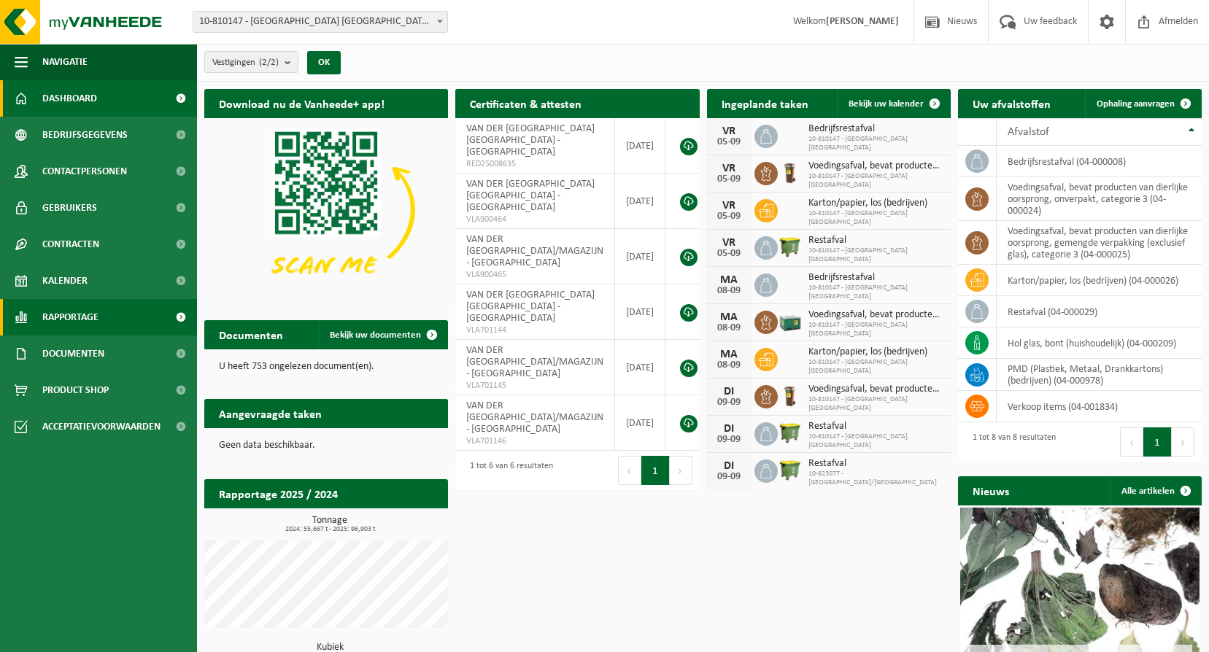
click at [74, 316] on span "Rapportage" at bounding box center [70, 317] width 56 height 36
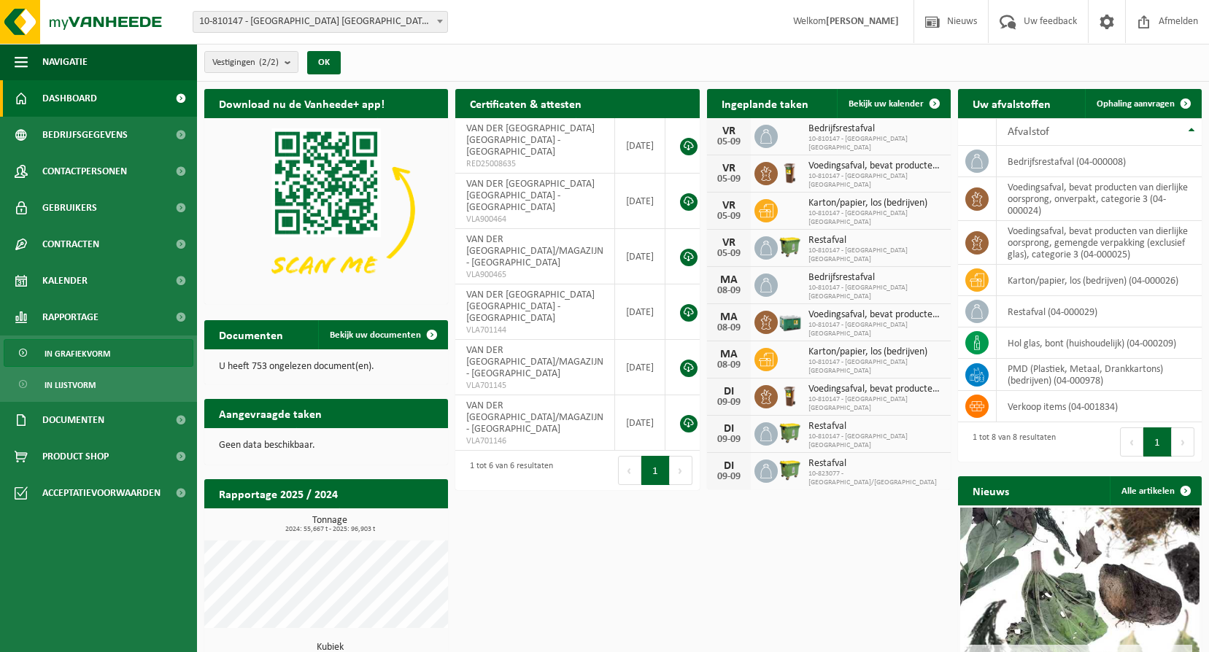
click at [87, 357] on span "In grafiekvorm" at bounding box center [77, 354] width 66 height 28
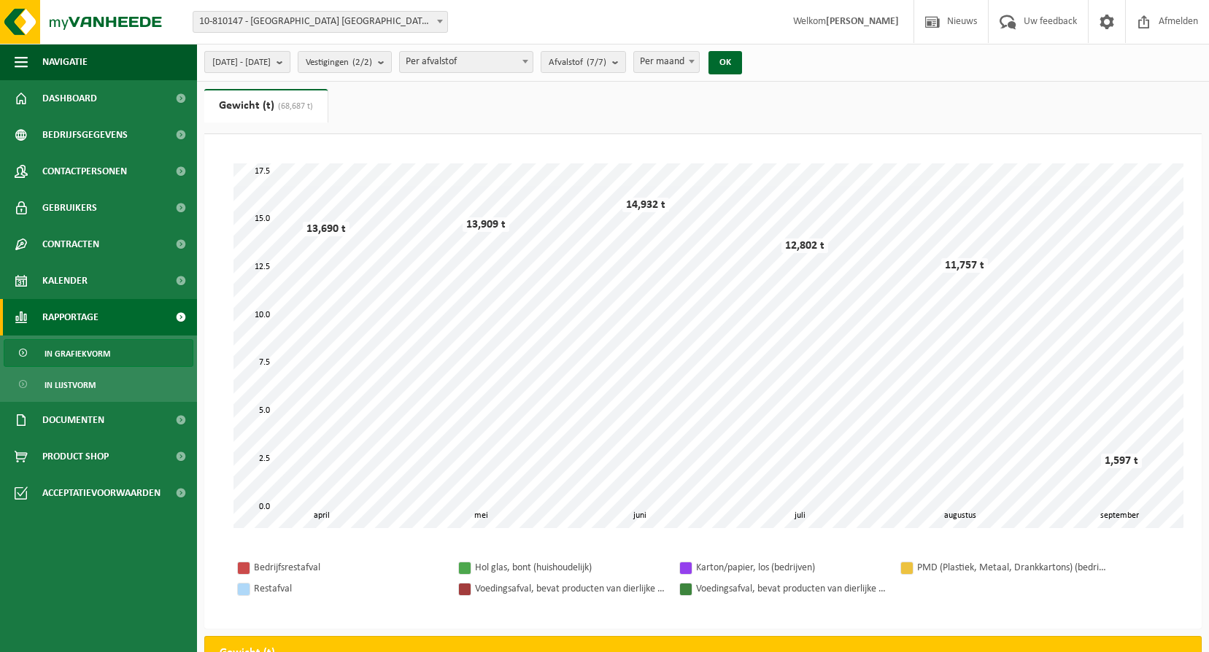
click at [271, 66] on span "[DATE] - [DATE]" at bounding box center [241, 63] width 58 height 22
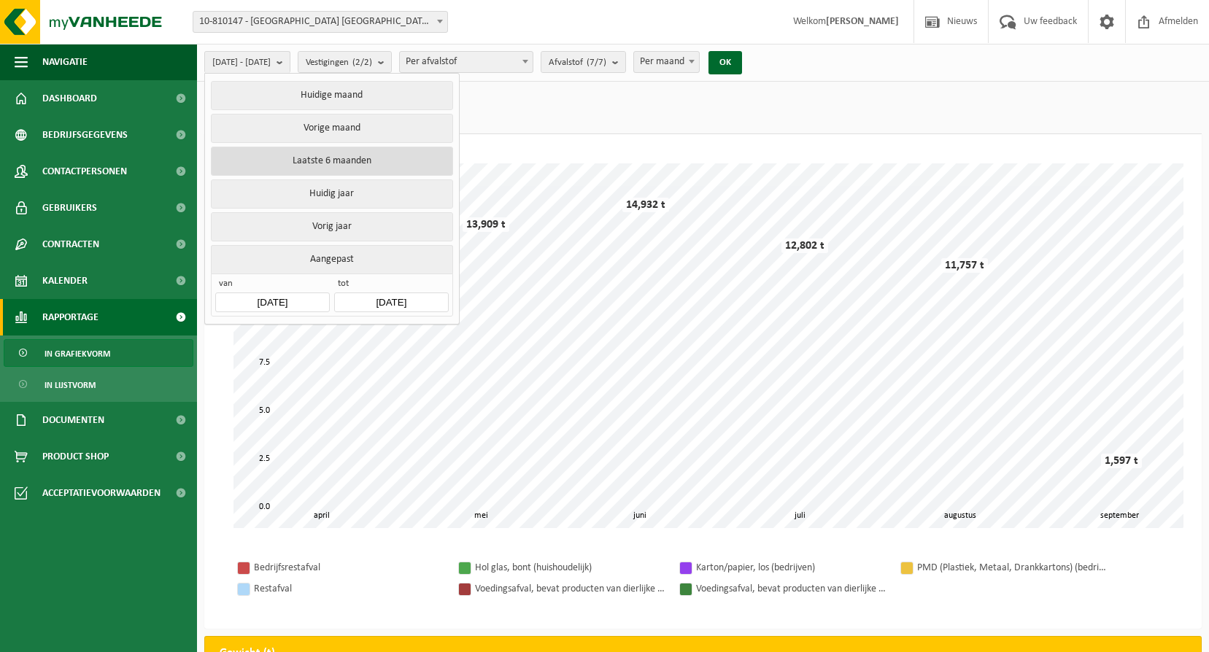
click at [325, 159] on button "Laatste 6 maanden" at bounding box center [331, 161] width 241 height 29
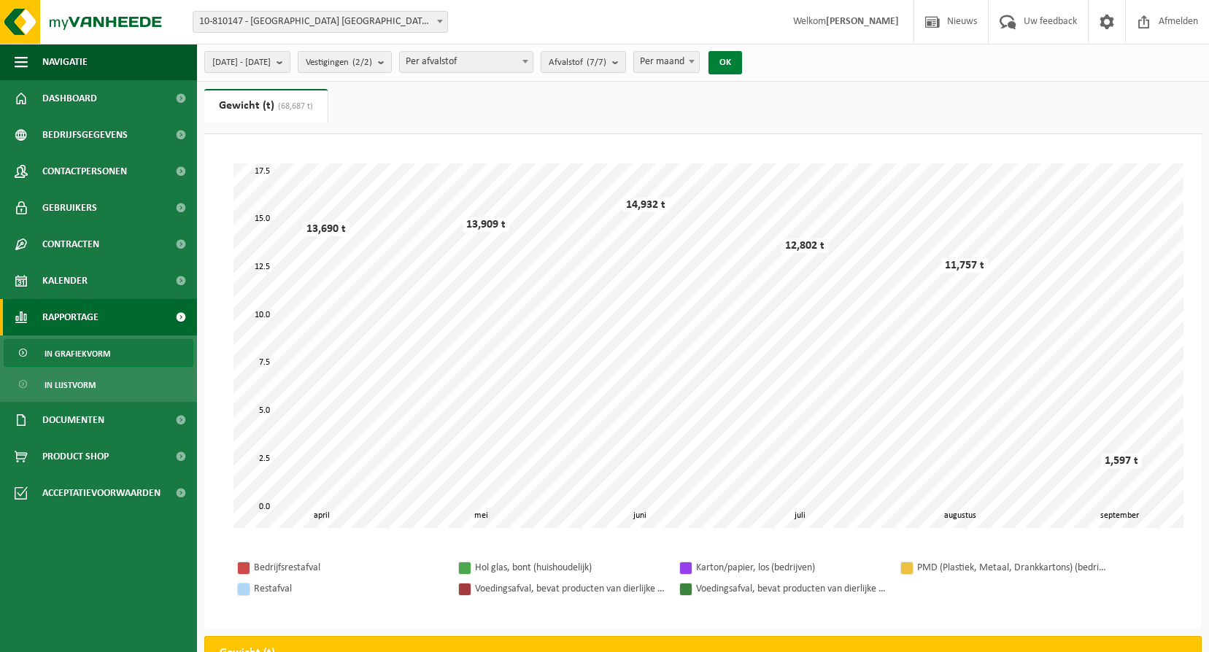
click at [742, 63] on button "OK" at bounding box center [725, 62] width 34 height 23
click at [290, 63] on button "[DATE] - [DATE]" at bounding box center [247, 62] width 86 height 22
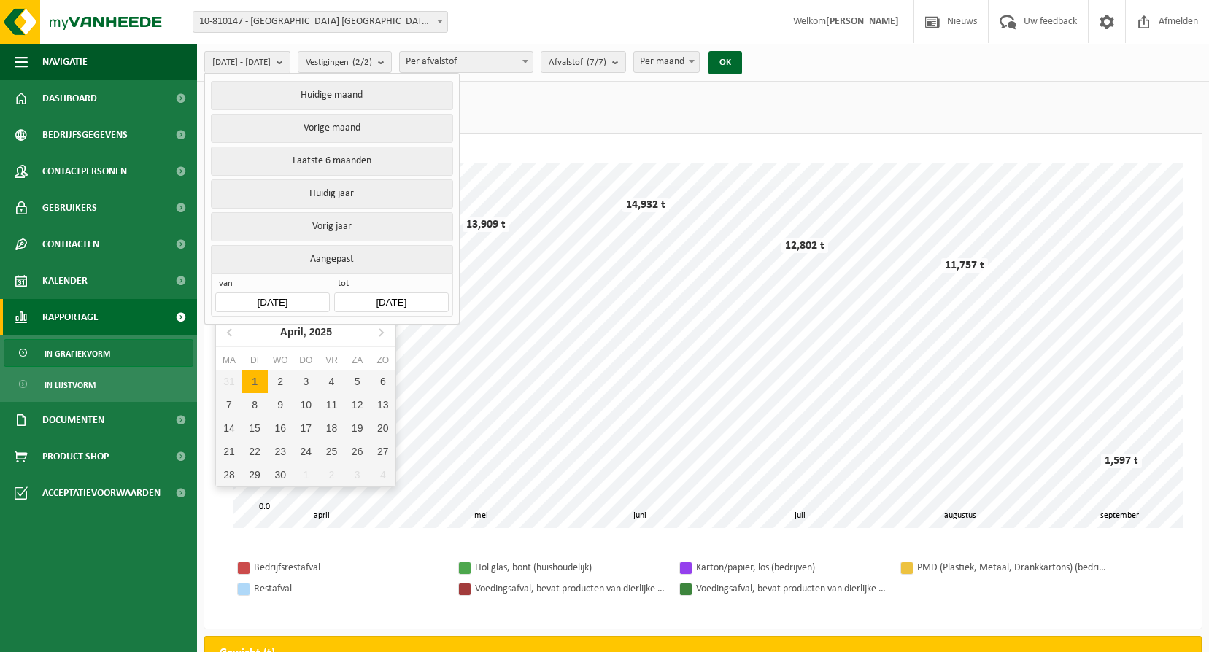
click at [325, 293] on input "[DATE]" at bounding box center [272, 303] width 114 height 20
click at [392, 293] on input "[DATE]" at bounding box center [391, 303] width 114 height 20
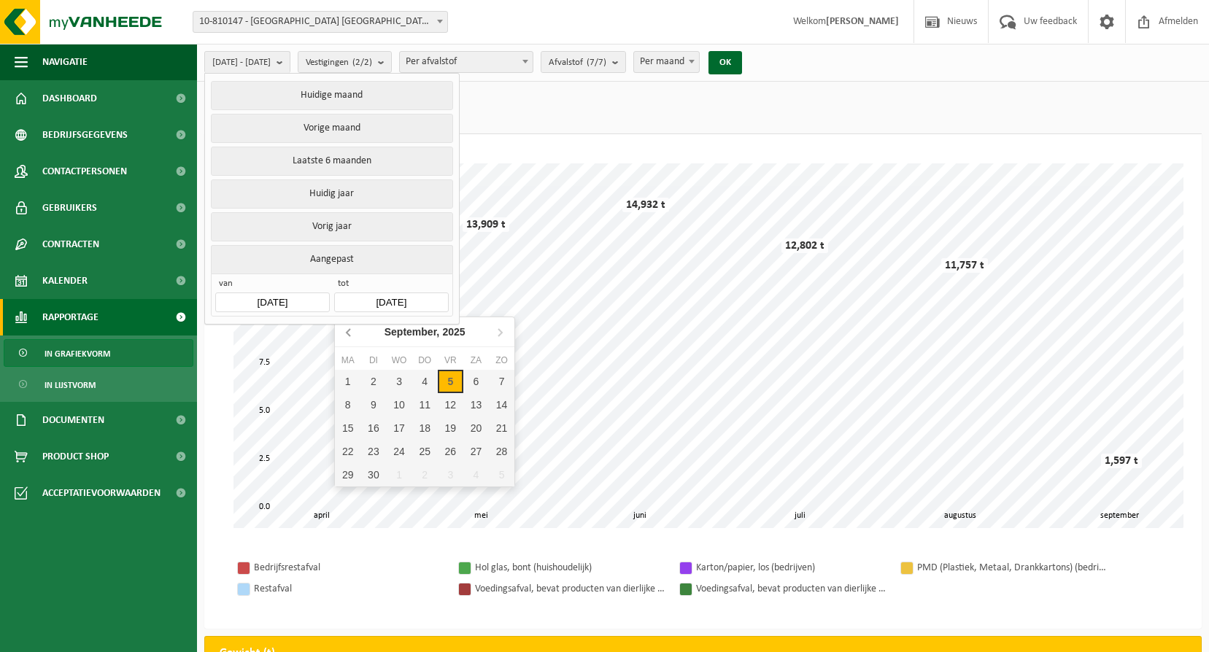
click at [349, 338] on icon at bounding box center [349, 331] width 23 height 23
click at [506, 482] on div "31" at bounding box center [502, 474] width 26 height 23
type input "[DATE]"
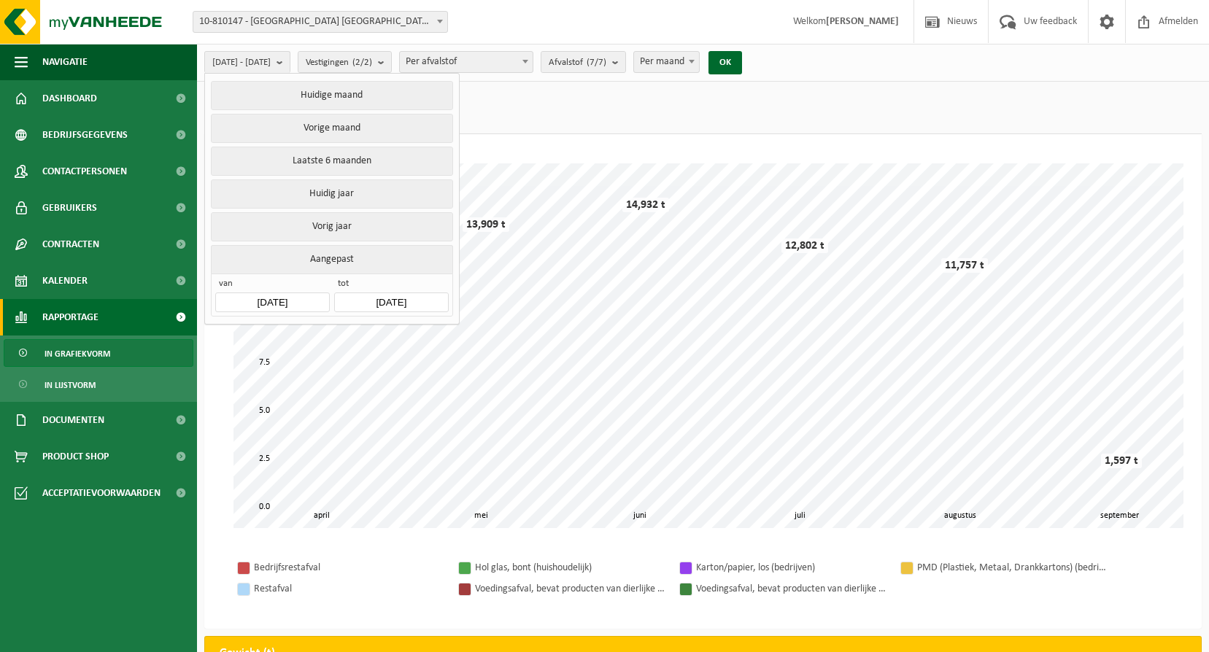
click at [269, 295] on input "[DATE]" at bounding box center [272, 303] width 114 height 20
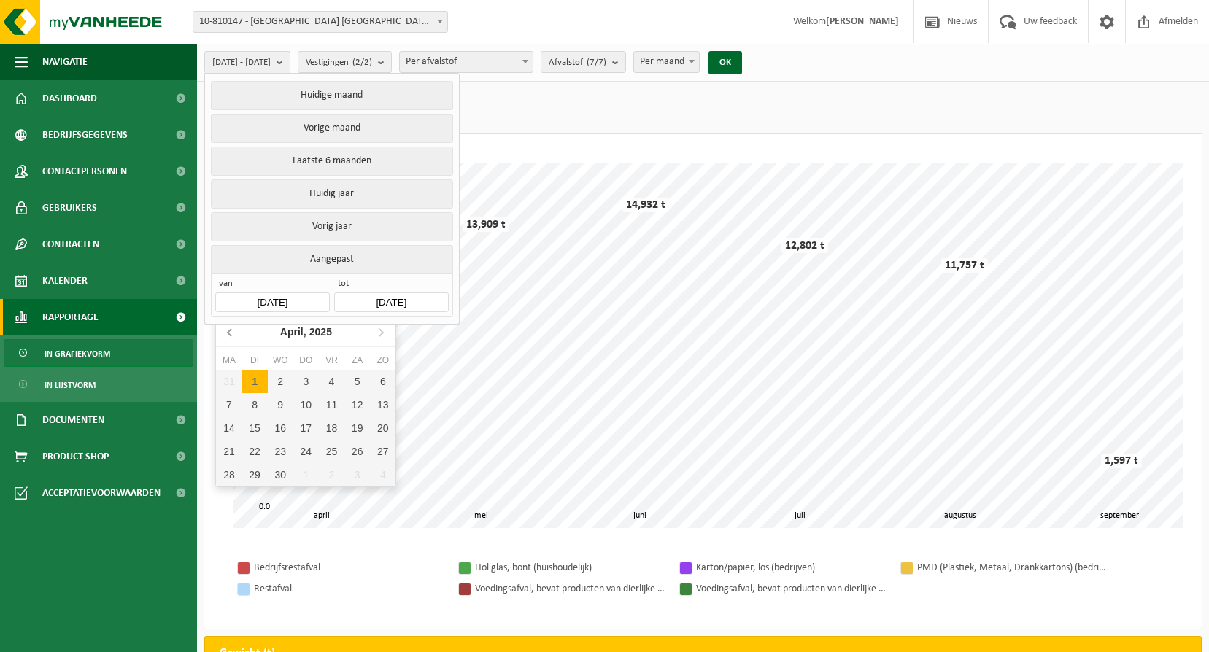
click at [228, 336] on icon at bounding box center [230, 331] width 23 height 23
click at [355, 381] on div "1" at bounding box center [357, 381] width 26 height 23
type input "[DATE]"
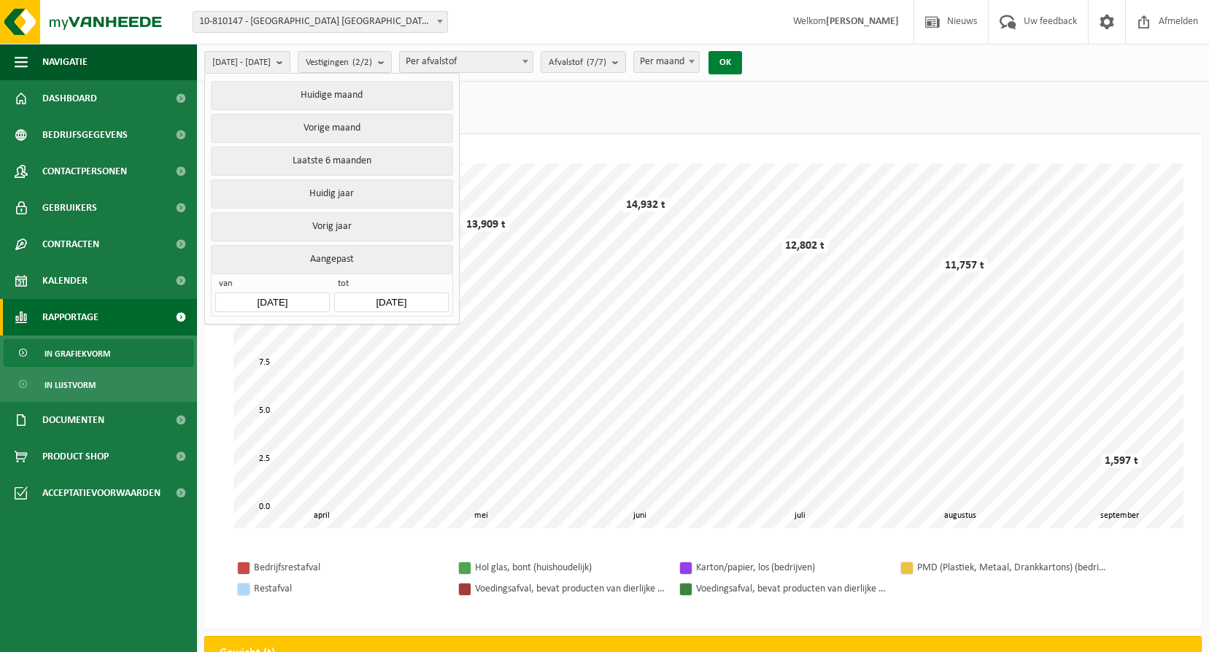
click at [742, 62] on button "OK" at bounding box center [725, 62] width 34 height 23
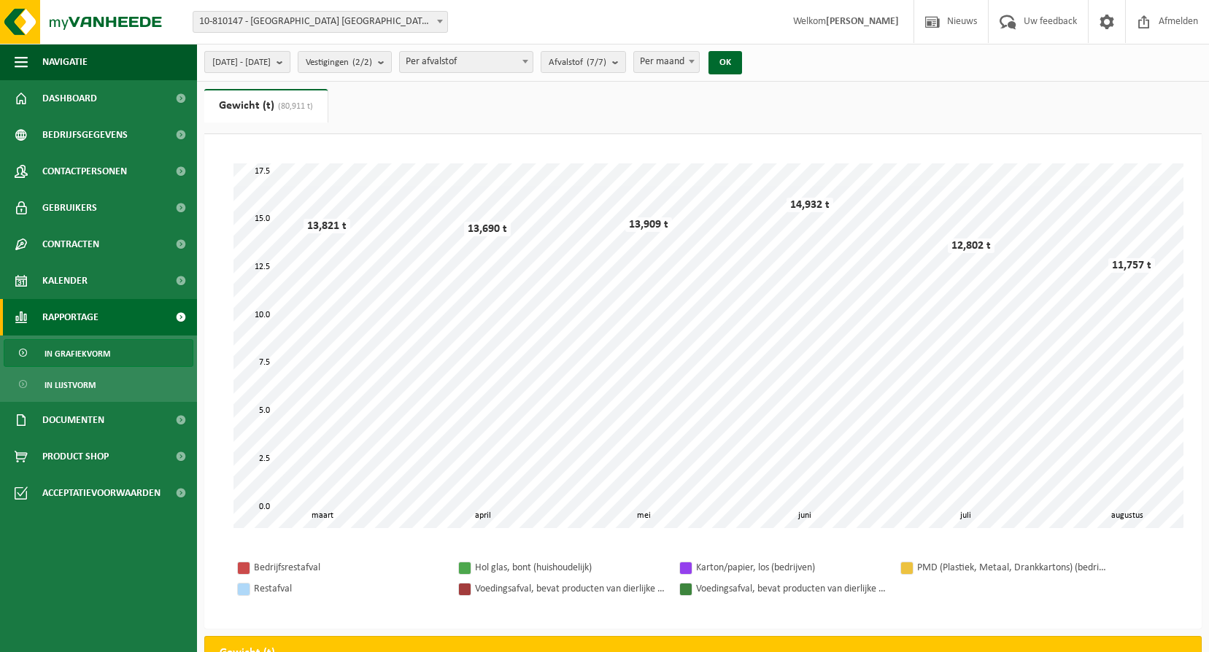
click at [271, 55] on span "[DATE] - [DATE]" at bounding box center [241, 63] width 58 height 22
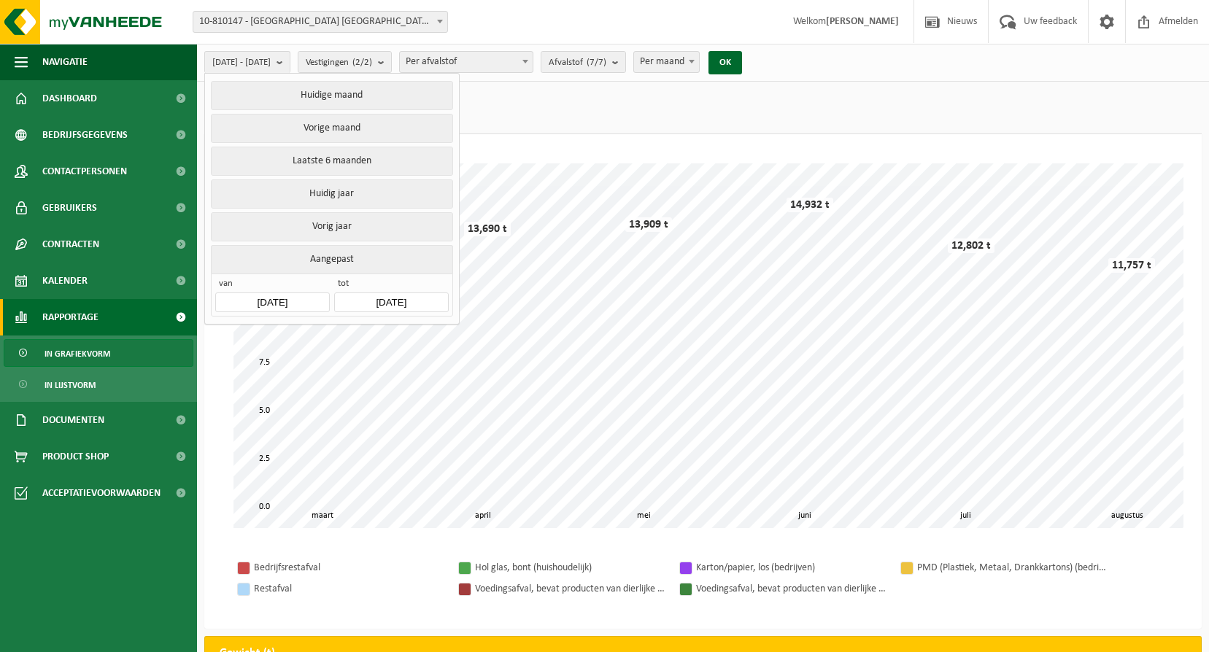
click at [401, 298] on input "[DATE]" at bounding box center [391, 303] width 114 height 20
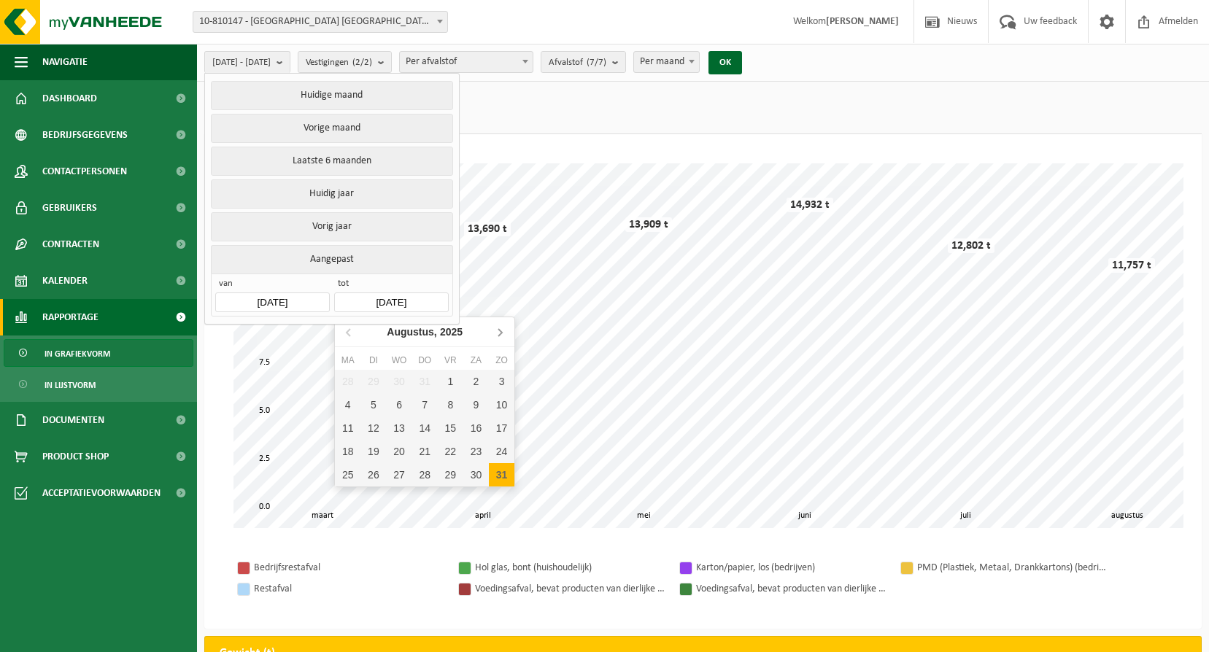
click at [505, 326] on icon at bounding box center [499, 331] width 23 height 23
click at [348, 388] on div "1" at bounding box center [348, 381] width 26 height 23
type input "[DATE]"
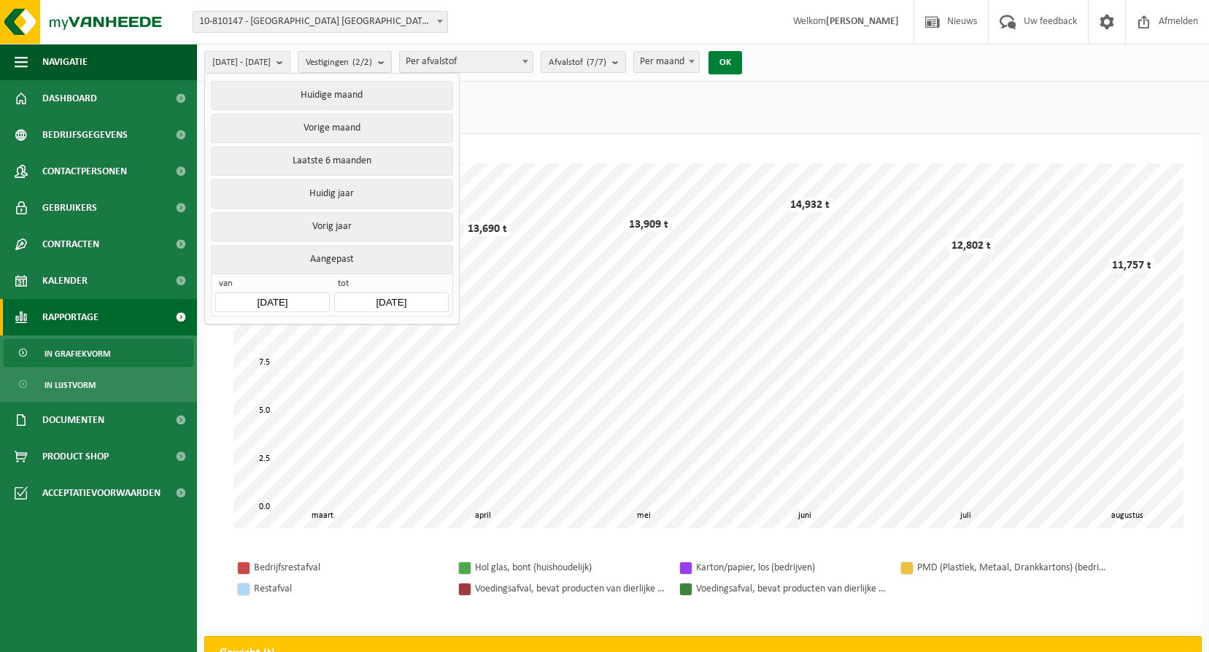
click at [742, 68] on button "OK" at bounding box center [725, 62] width 34 height 23
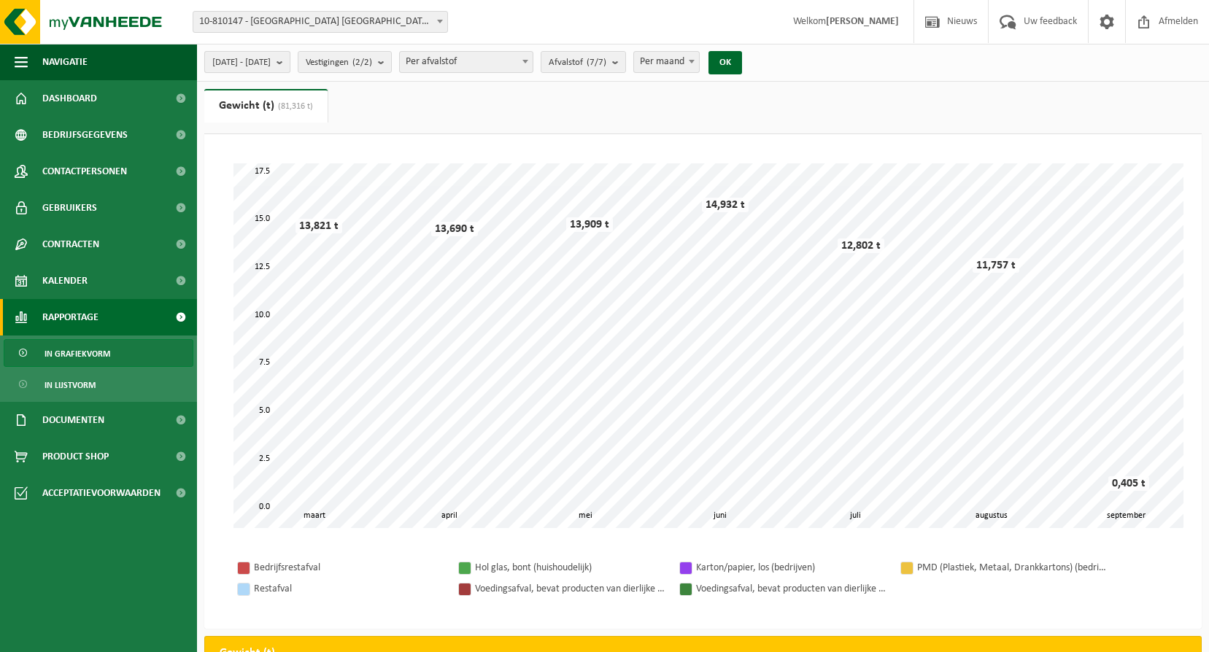
click at [271, 61] on span "[DATE] - [DATE]" at bounding box center [241, 63] width 58 height 22
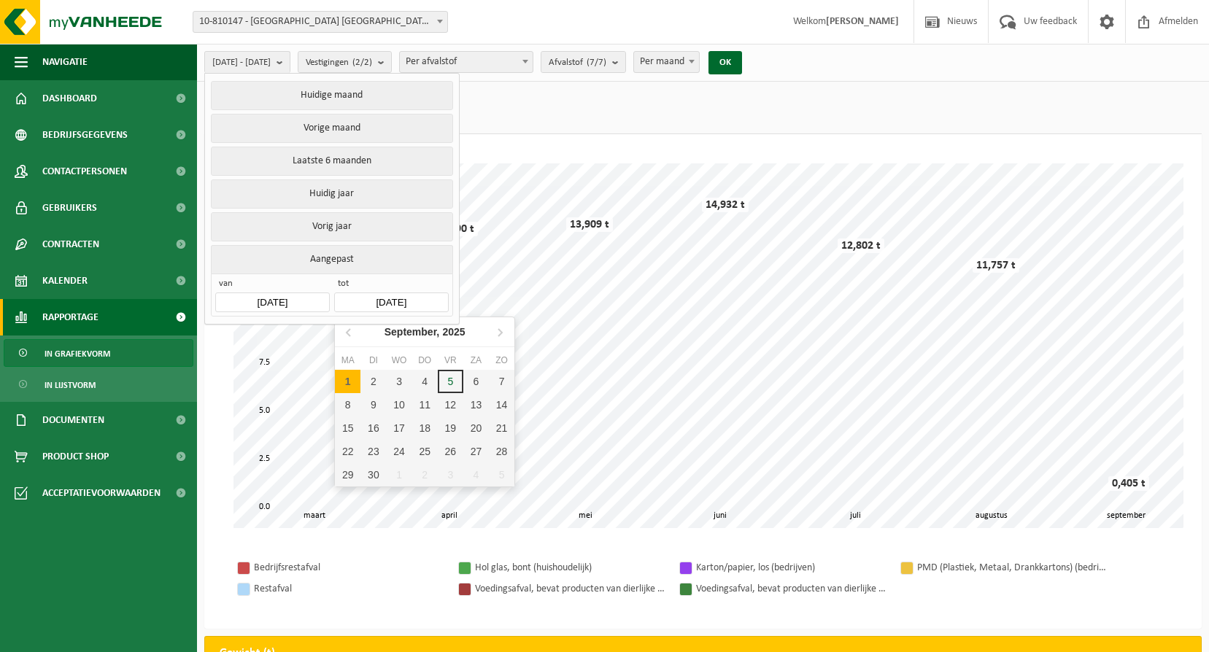
click at [379, 299] on input "[DATE]" at bounding box center [391, 303] width 114 height 20
click at [346, 336] on icon at bounding box center [349, 331] width 23 height 23
click at [498, 471] on div "31" at bounding box center [502, 474] width 26 height 23
type input "[DATE]"
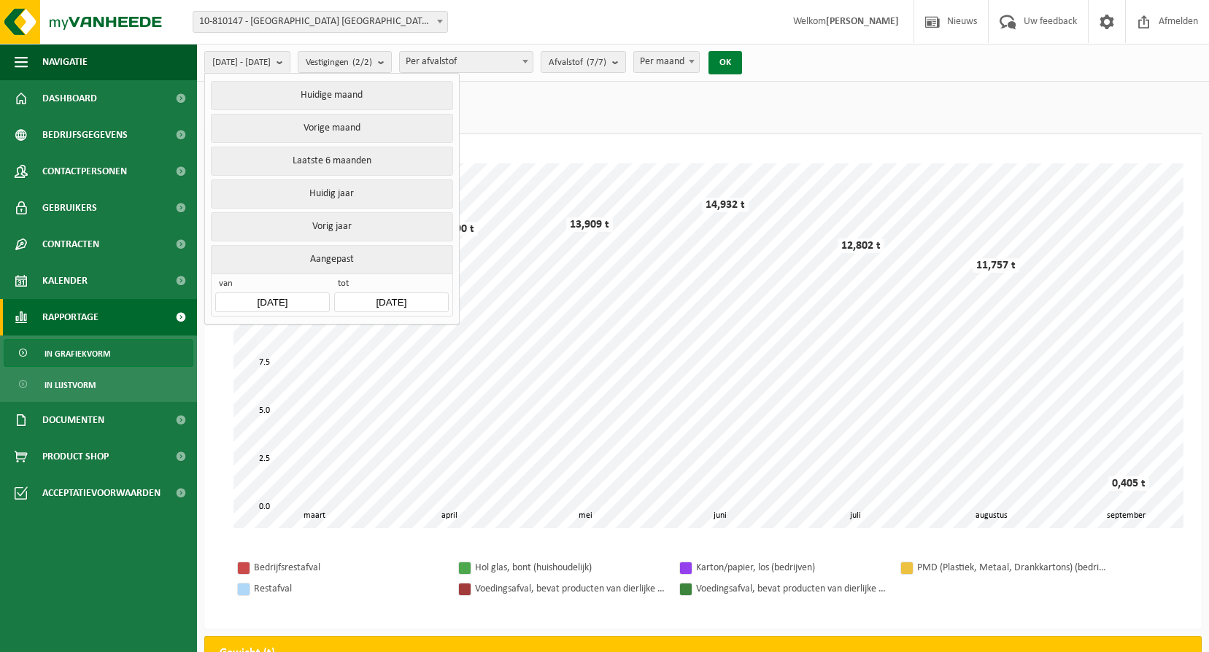
click at [742, 67] on button "OK" at bounding box center [725, 62] width 34 height 23
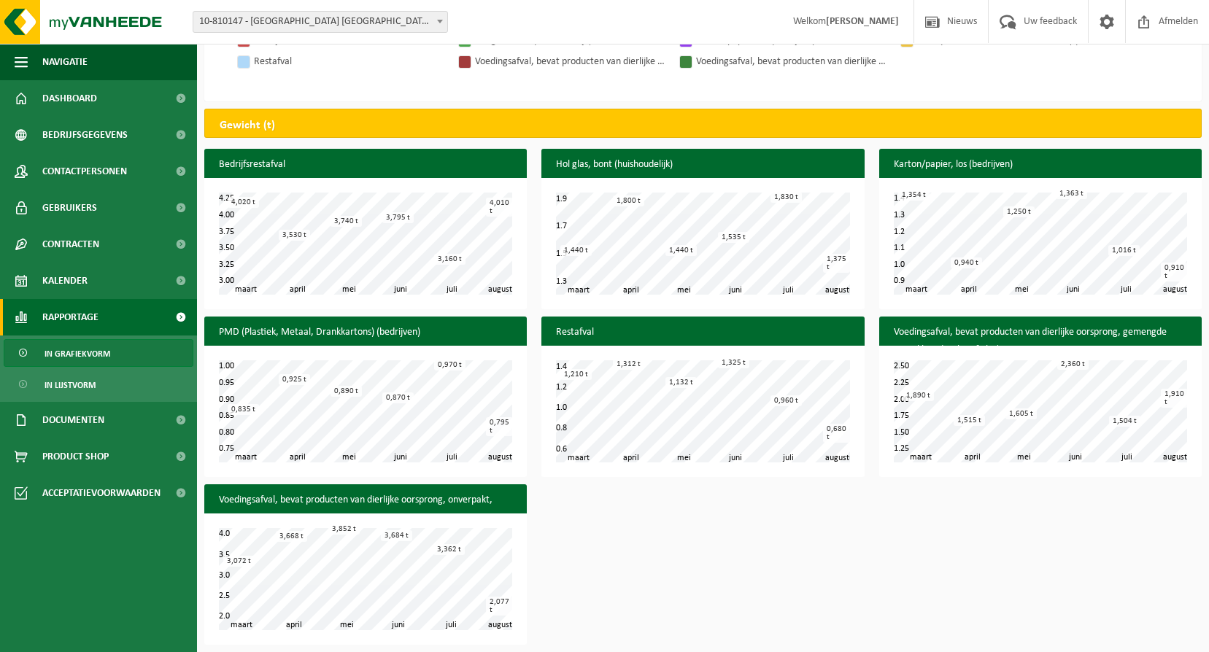
scroll to position [534, 0]
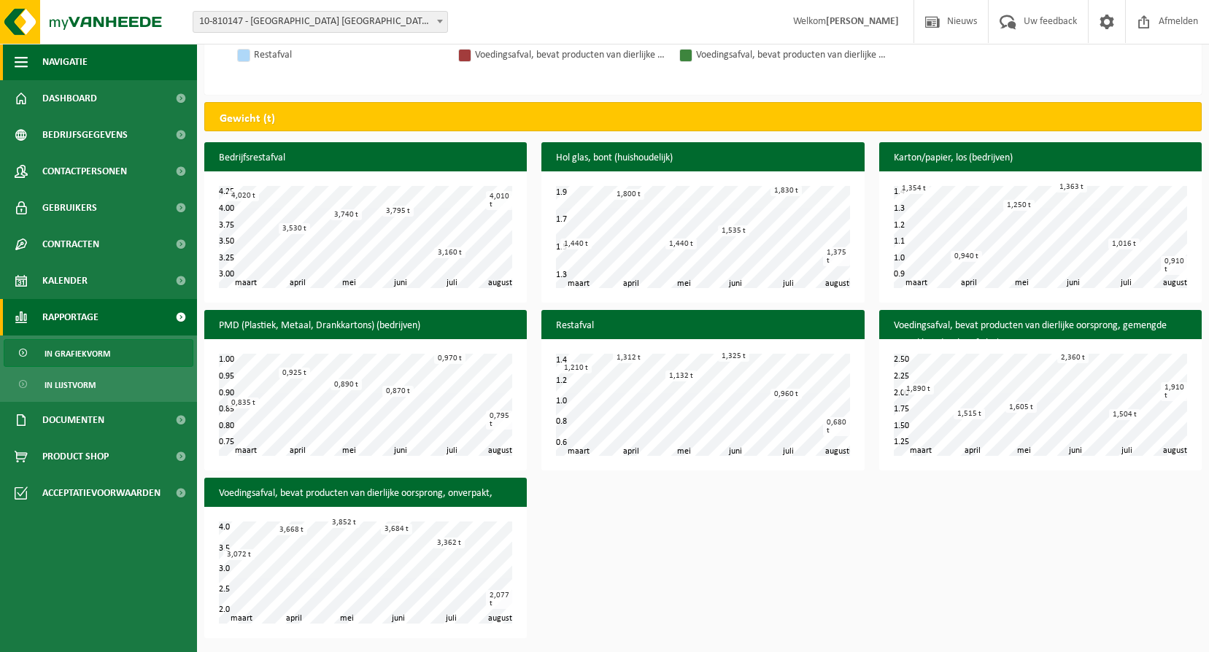
drag, startPoint x: 102, startPoint y: 95, endPoint x: 110, endPoint y: 48, distance: 47.4
click at [102, 95] on link "Dashboard" at bounding box center [98, 98] width 197 height 36
